Goal: Check status: Check status

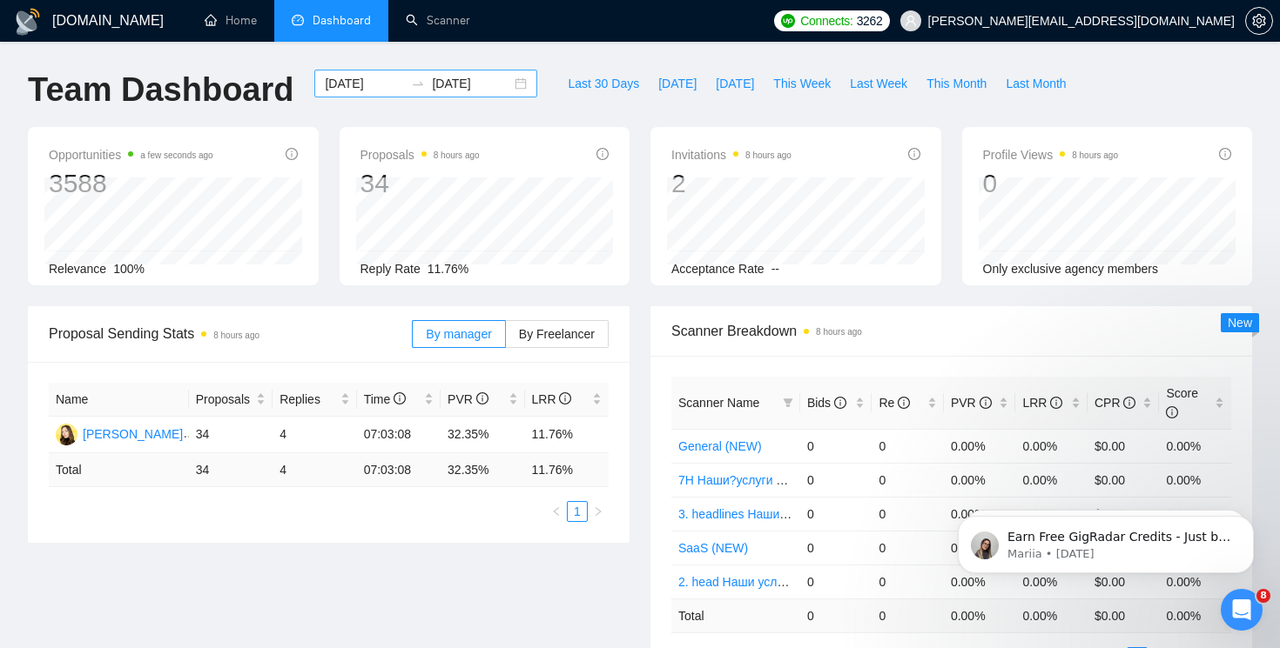
click at [512, 85] on div "2025-09-08 2025-09-13" at bounding box center [425, 84] width 223 height 28
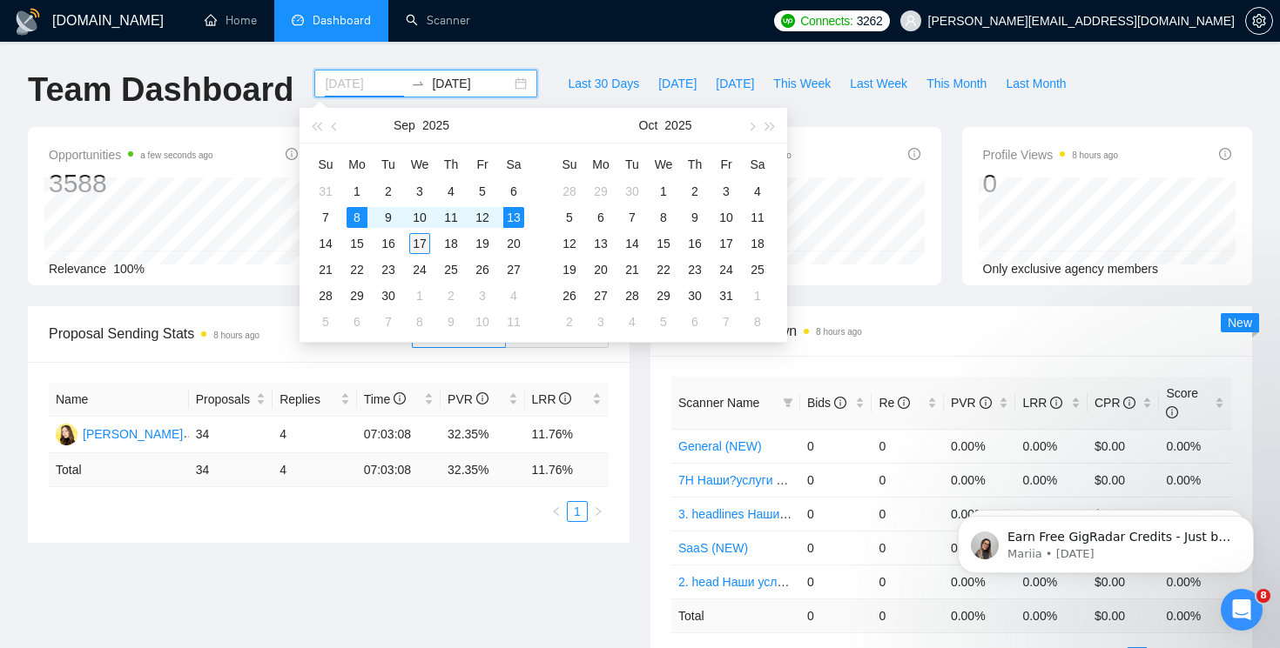
type input "2025-09-17"
click at [421, 241] on div "17" at bounding box center [419, 243] width 21 height 21
type input "2025-09-17"
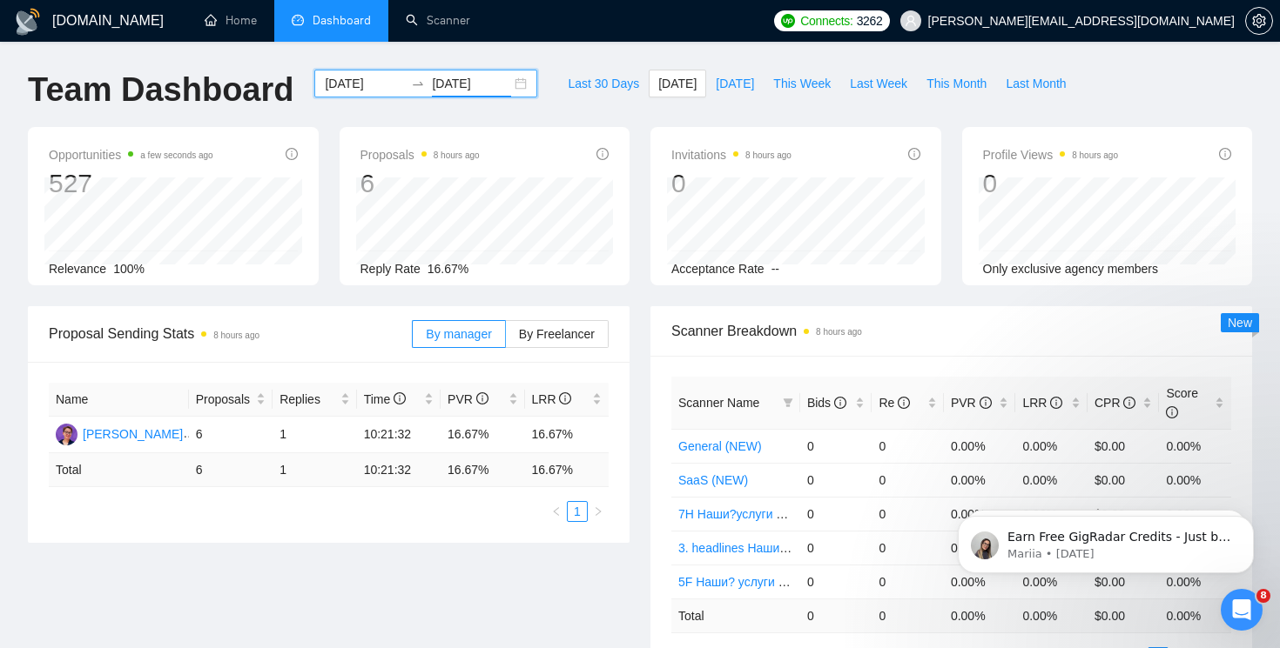
click at [369, 74] on input "2025-09-17" at bounding box center [364, 83] width 79 height 19
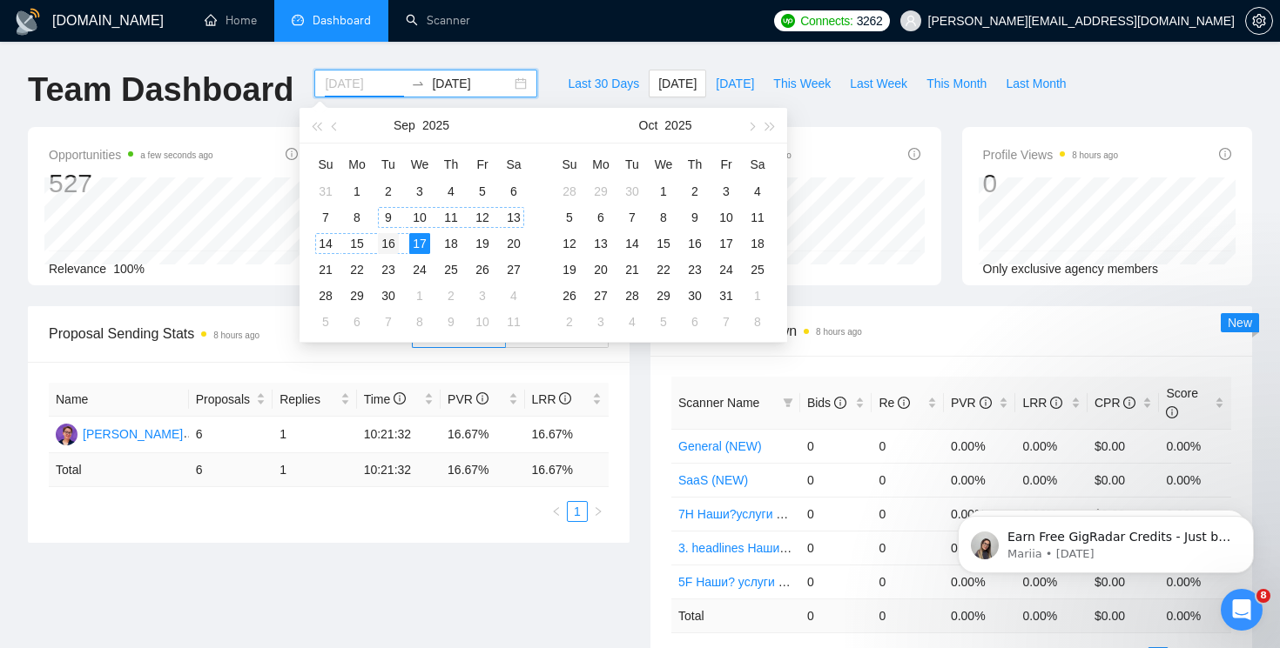
type input "2025-09-16"
click at [391, 233] on div "16" at bounding box center [388, 243] width 21 height 21
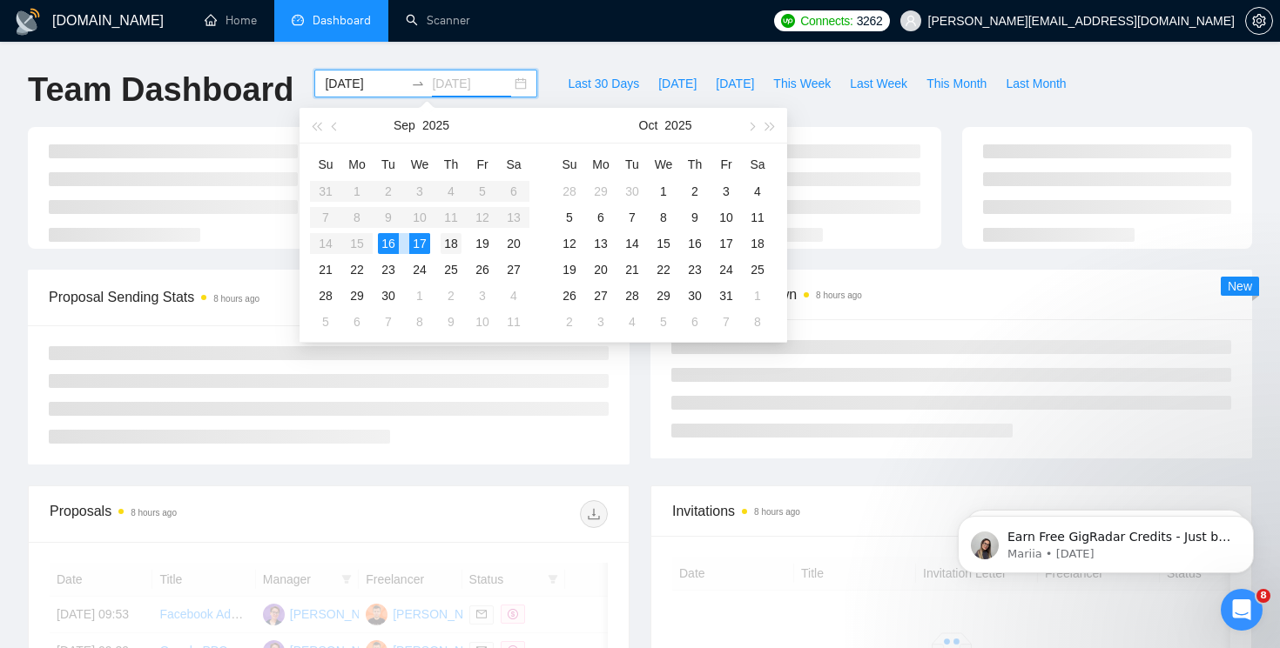
type input "2025-09-18"
click at [453, 239] on div "18" at bounding box center [450, 243] width 21 height 21
